Goal: Find specific page/section: Find specific page/section

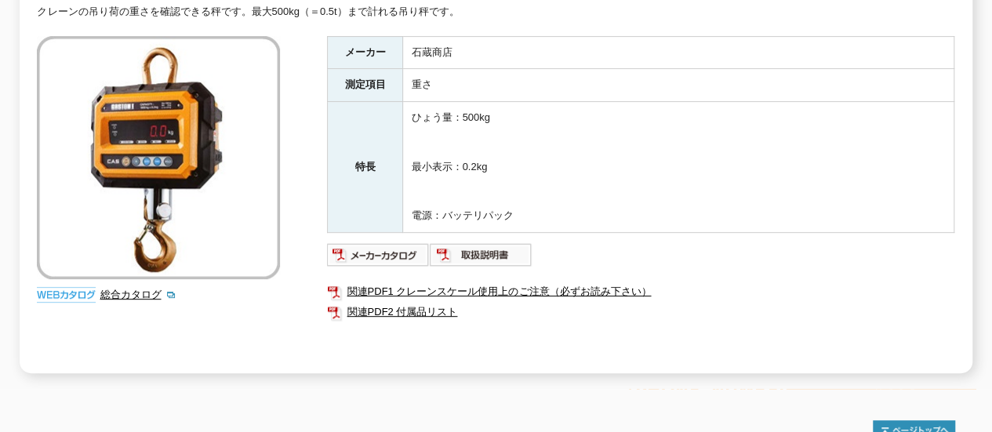
scroll to position [260, 0]
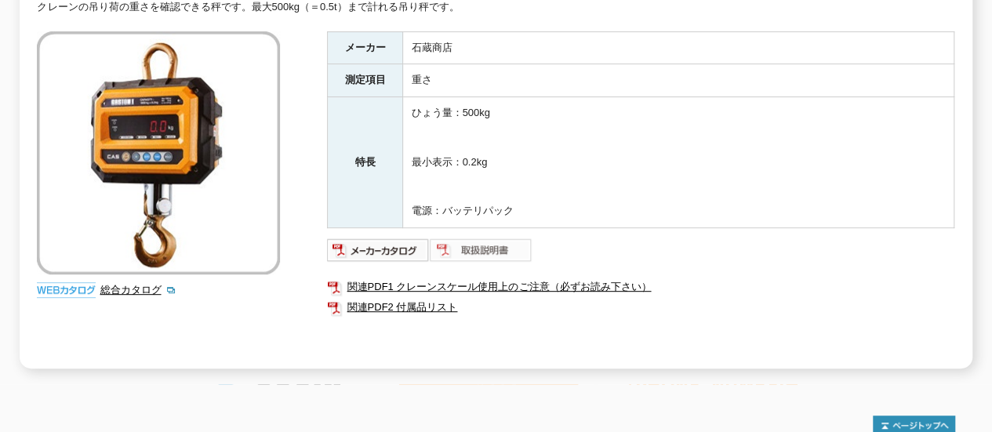
click at [502, 237] on img at bounding box center [481, 249] width 103 height 25
click at [397, 237] on img at bounding box center [378, 249] width 103 height 25
click at [433, 297] on link "関連PDF2 付属品リスト" at bounding box center [640, 307] width 627 height 20
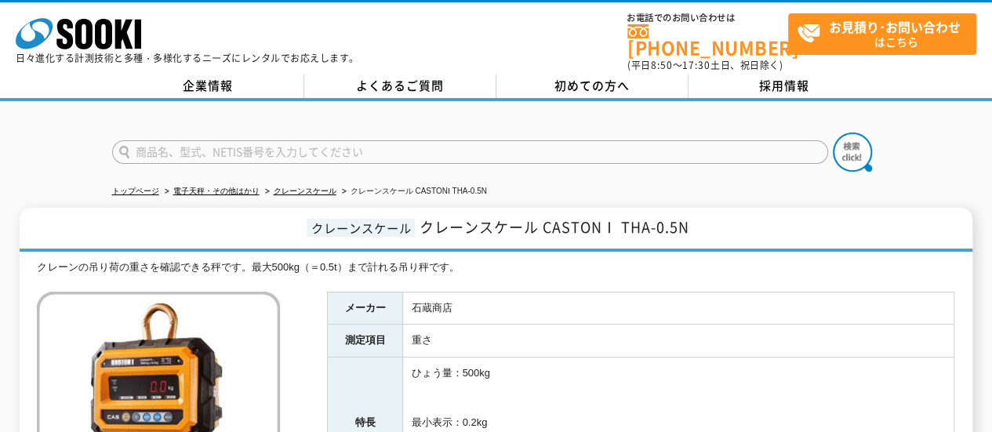
scroll to position [18, 0]
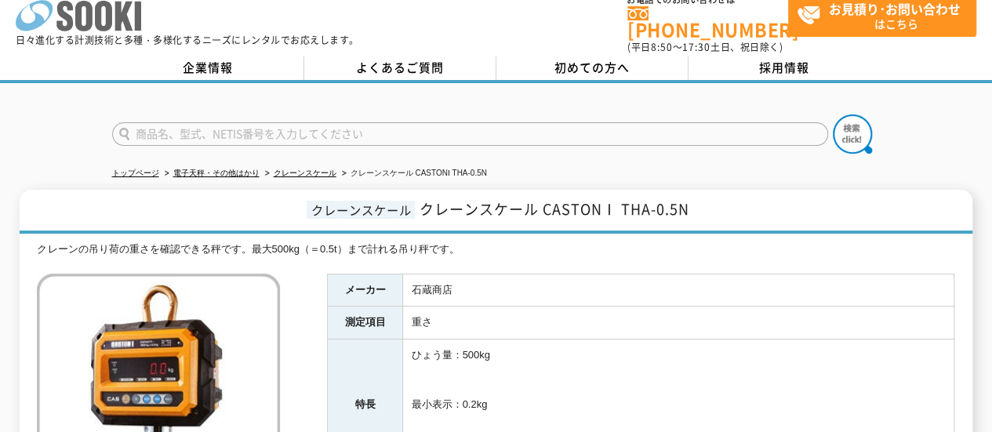
click at [129, 15] on icon "株式会社 ソーキ" at bounding box center [78, 15] width 125 height 31
